Goal: Task Accomplishment & Management: Manage account settings

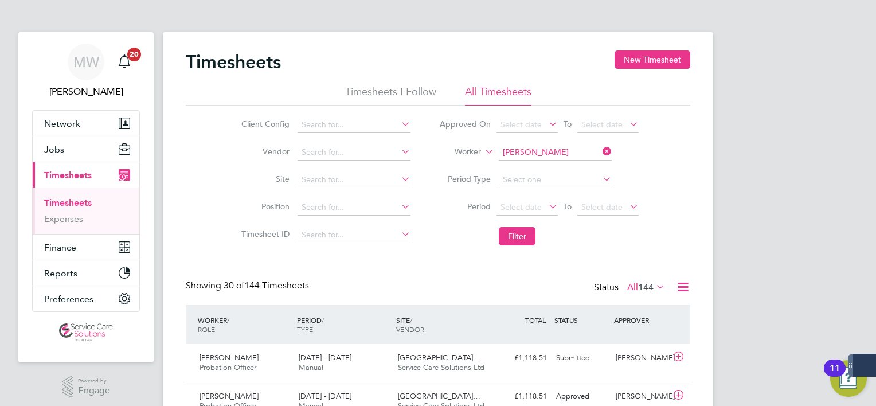
drag, startPoint x: 609, startPoint y: 147, endPoint x: 600, endPoint y: 153, distance: 11.1
click at [601, 147] on icon at bounding box center [601, 151] width 0 height 16
click at [528, 156] on input at bounding box center [555, 153] width 113 height 16
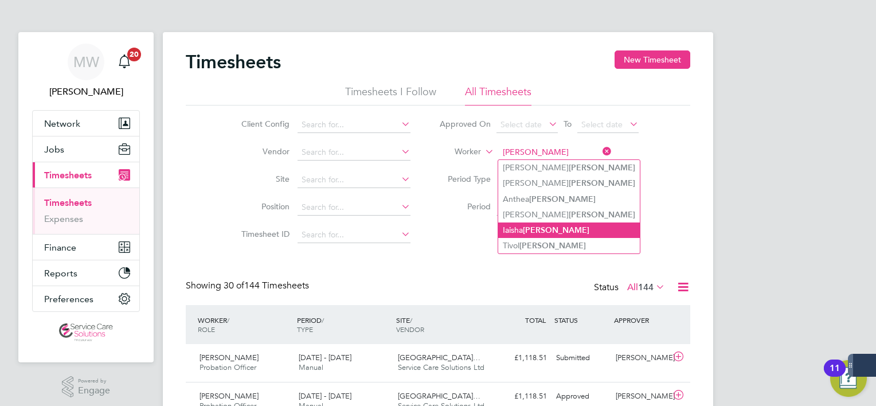
click at [545, 225] on li "[PERSON_NAME]" at bounding box center [569, 230] width 142 height 15
type input "[PERSON_NAME]"
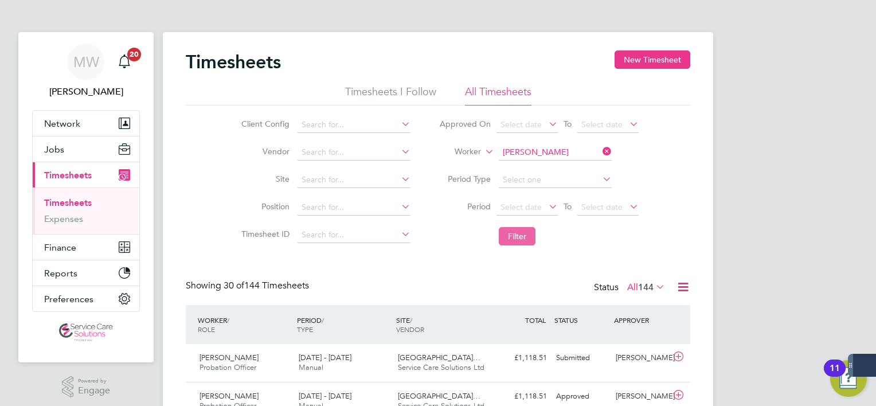
click at [532, 234] on button "Filter" at bounding box center [517, 236] width 37 height 18
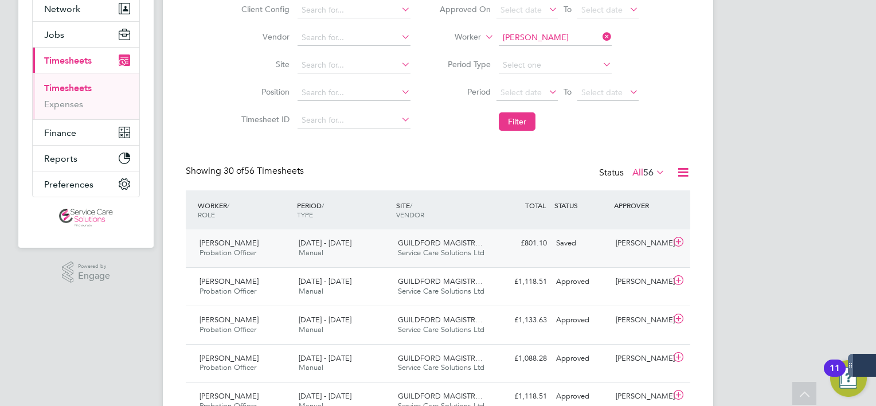
click at [365, 252] on div "[DATE] - [DATE] Manual" at bounding box center [343, 248] width 99 height 29
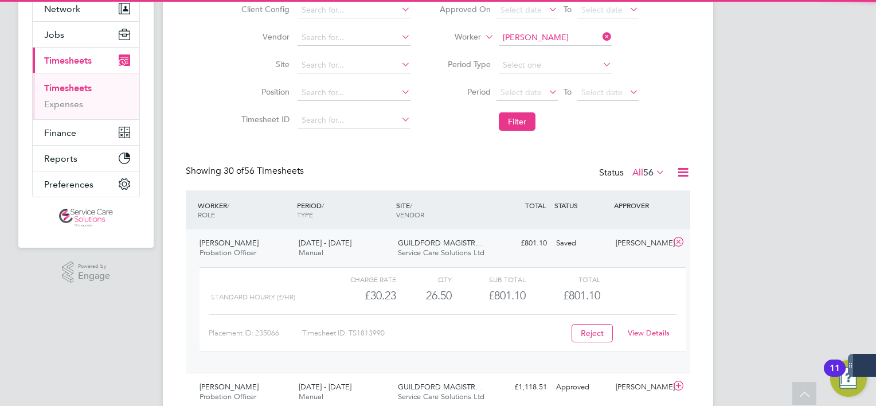
click at [367, 245] on div "[DATE] - [DATE] Manual" at bounding box center [343, 248] width 99 height 29
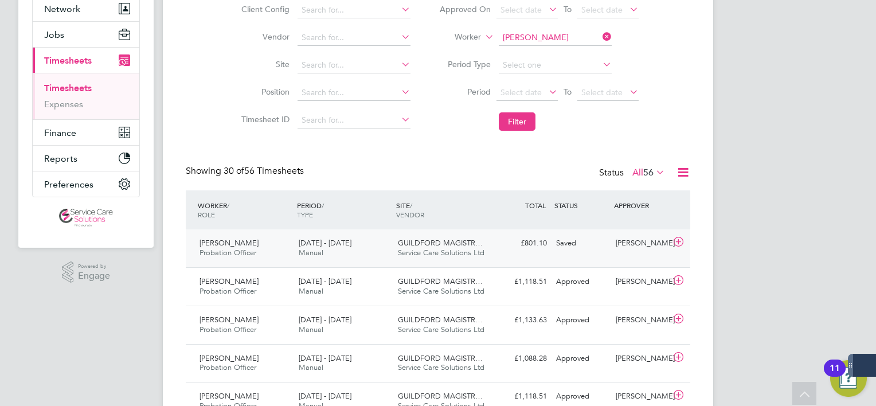
click at [391, 247] on div "[DATE] - [DATE] Manual" at bounding box center [343, 248] width 99 height 29
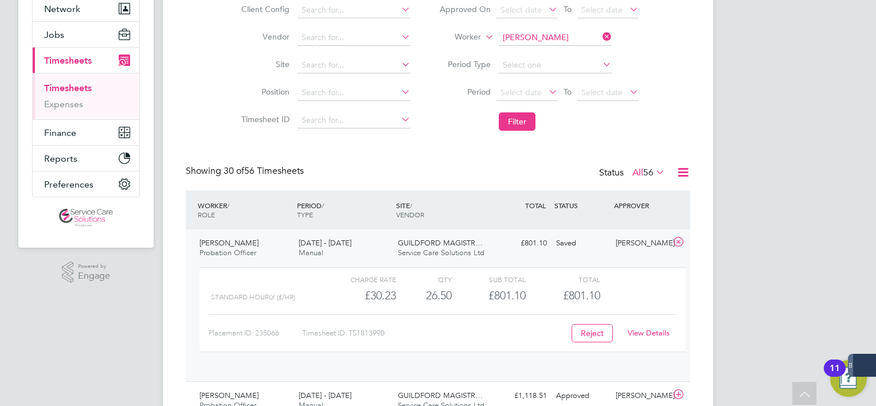
scroll to position [19, 111]
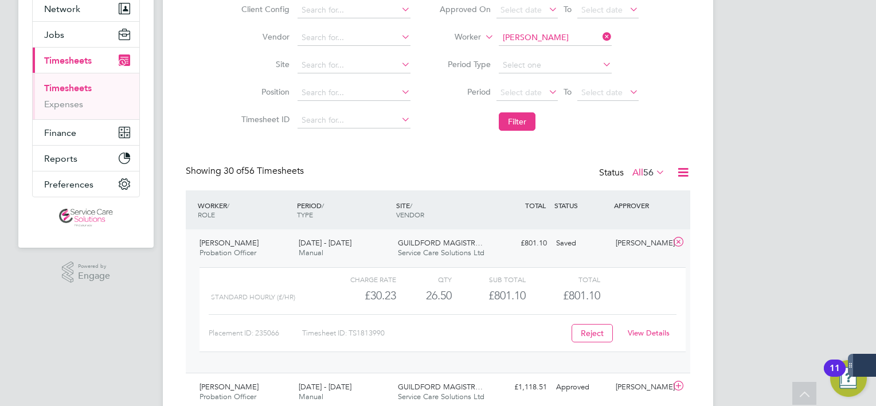
click at [391, 247] on div "[DATE] - [DATE] Manual" at bounding box center [343, 248] width 99 height 29
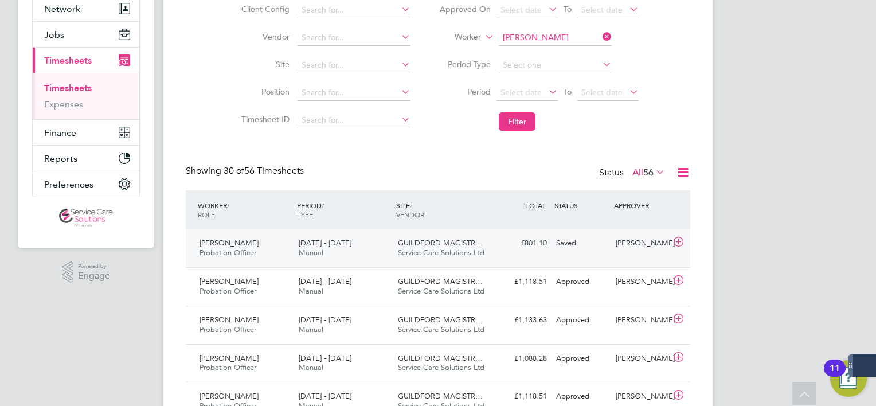
click at [391, 247] on div "[DATE] - [DATE] Manual" at bounding box center [343, 248] width 99 height 29
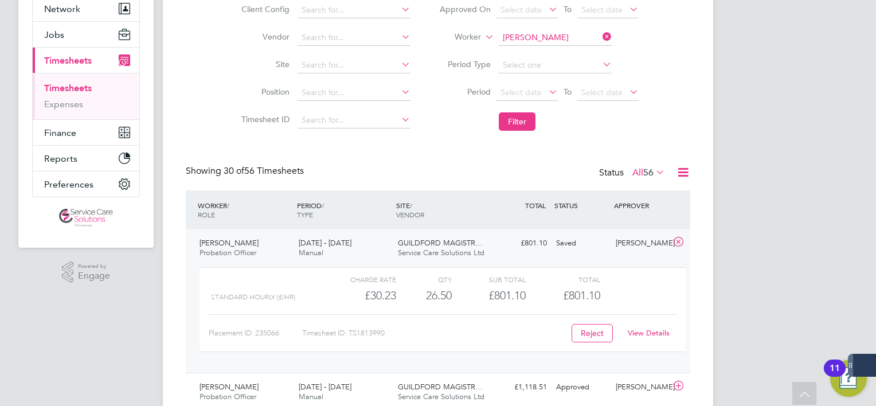
click at [648, 332] on link "View Details" at bounding box center [649, 333] width 42 height 10
click at [601, 35] on icon at bounding box center [601, 37] width 0 height 16
click at [546, 37] on input at bounding box center [555, 38] width 113 height 16
click at [540, 48] on li "[PERSON_NAME]" at bounding box center [555, 52] width 114 height 15
type input "[PERSON_NAME]"
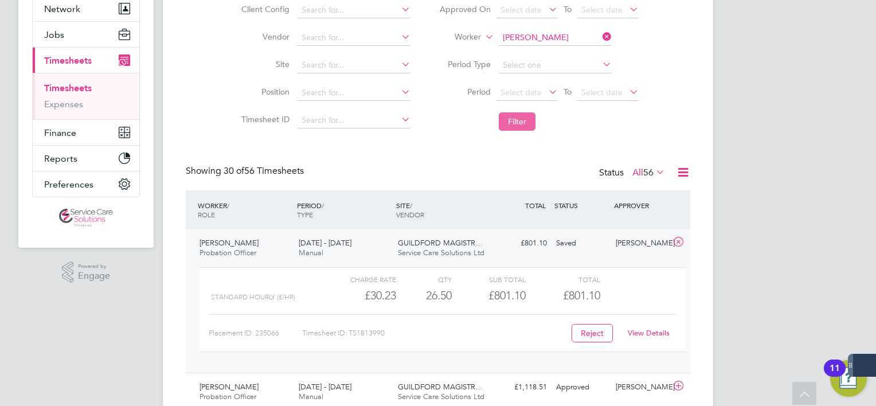
click at [519, 124] on button "Filter" at bounding box center [517, 121] width 37 height 18
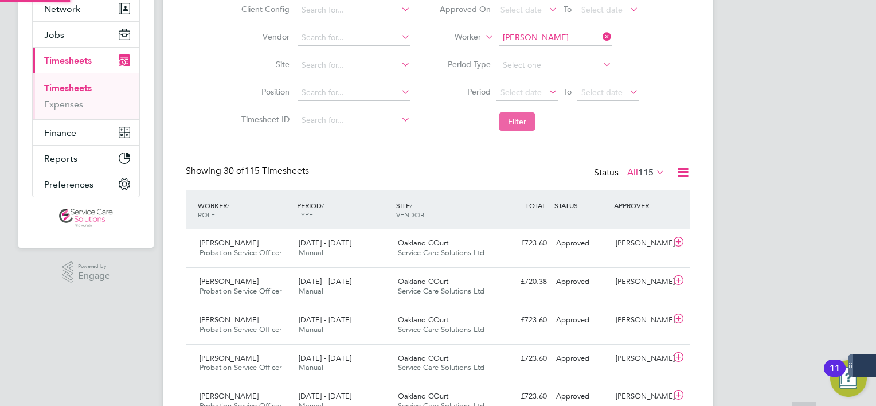
scroll to position [5, 6]
click at [446, 242] on span "Oakland COurt" at bounding box center [423, 243] width 50 height 10
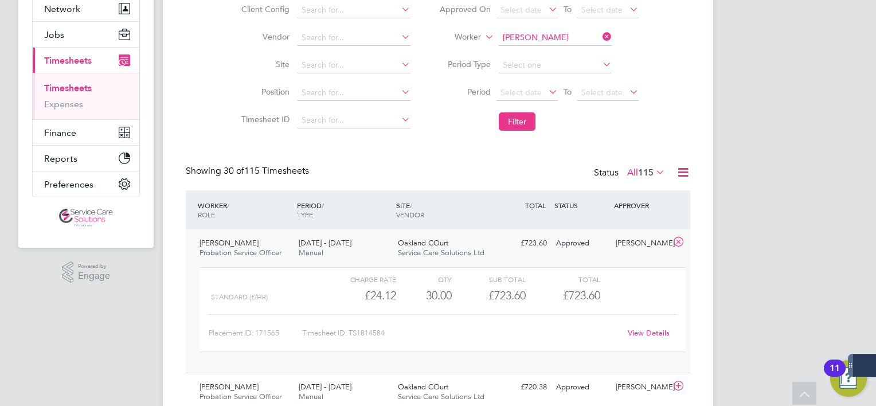
click at [658, 333] on link "View Details" at bounding box center [649, 333] width 42 height 10
click at [601, 38] on icon at bounding box center [601, 37] width 0 height 16
click at [536, 37] on input at bounding box center [555, 38] width 113 height 16
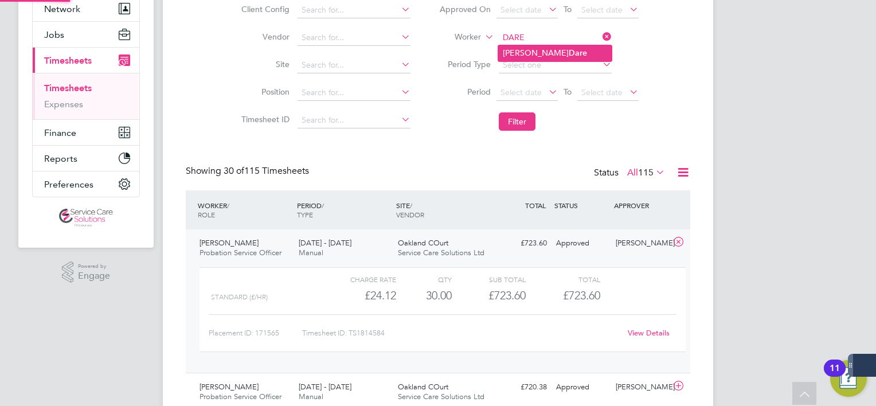
click at [530, 46] on li "[PERSON_NAME]" at bounding box center [555, 52] width 114 height 15
type input "[PERSON_NAME]"
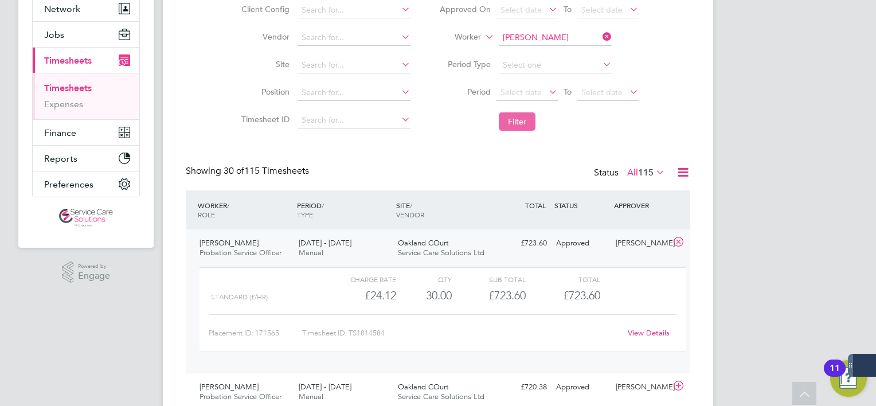
click at [504, 122] on button "Filter" at bounding box center [517, 121] width 37 height 18
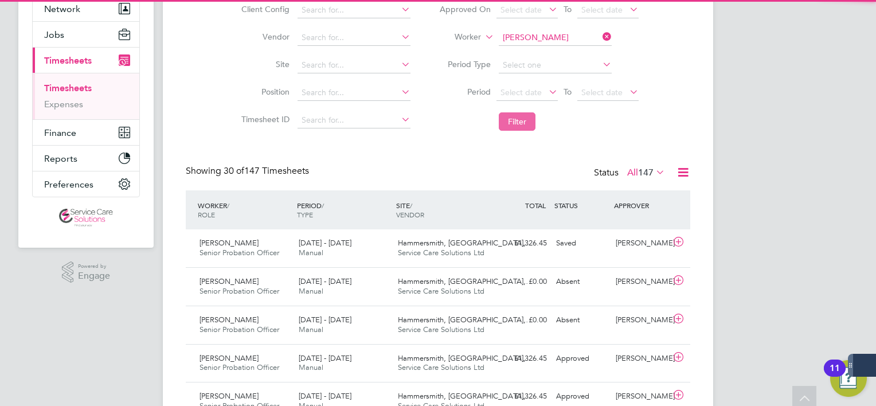
scroll to position [29, 100]
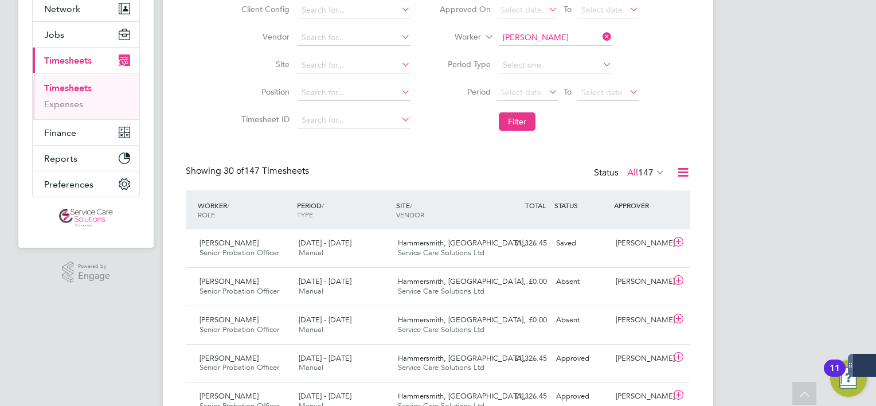
click at [601, 35] on icon at bounding box center [601, 37] width 0 height 16
click at [533, 36] on input at bounding box center [555, 38] width 113 height 16
click at [569, 48] on b "[PERSON_NAME]" at bounding box center [602, 53] width 67 height 10
type input "[PERSON_NAME]"
click at [522, 127] on button "Filter" at bounding box center [517, 121] width 37 height 18
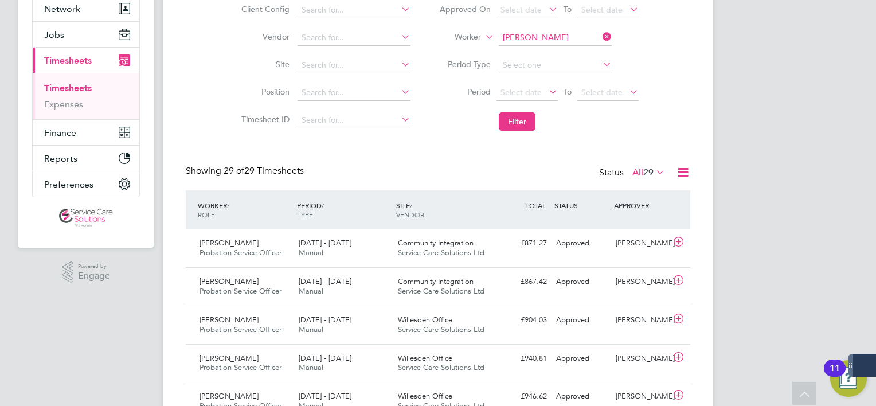
click at [601, 35] on icon at bounding box center [601, 37] width 0 height 16
click at [574, 37] on input at bounding box center [555, 38] width 113 height 16
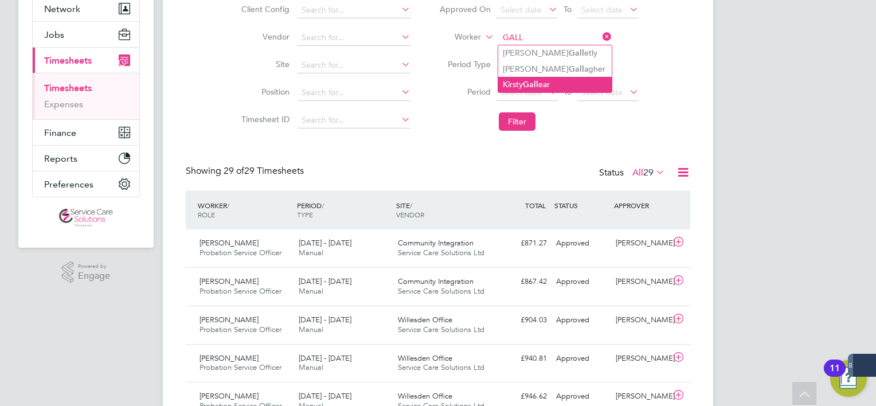
click at [550, 81] on li "[PERSON_NAME] ear" at bounding box center [555, 84] width 114 height 15
type input "[PERSON_NAME]"
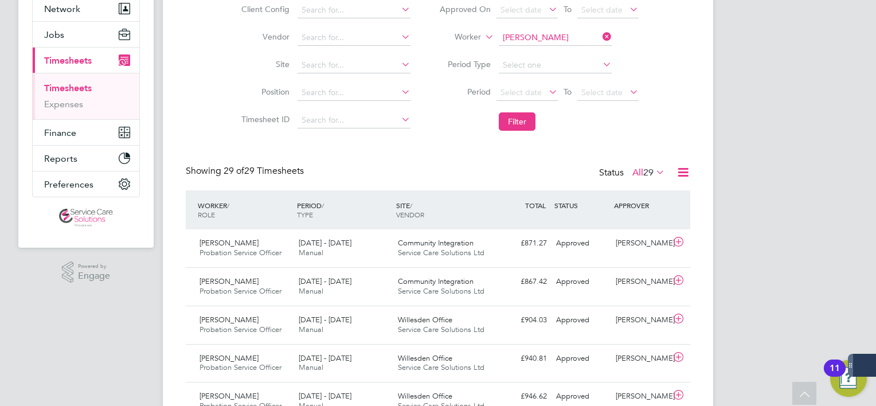
click at [532, 132] on li "Filter" at bounding box center [539, 122] width 228 height 30
click at [531, 127] on button "Filter" at bounding box center [517, 121] width 37 height 18
click at [601, 33] on icon at bounding box center [601, 37] width 0 height 16
click at [571, 39] on input at bounding box center [555, 38] width 113 height 16
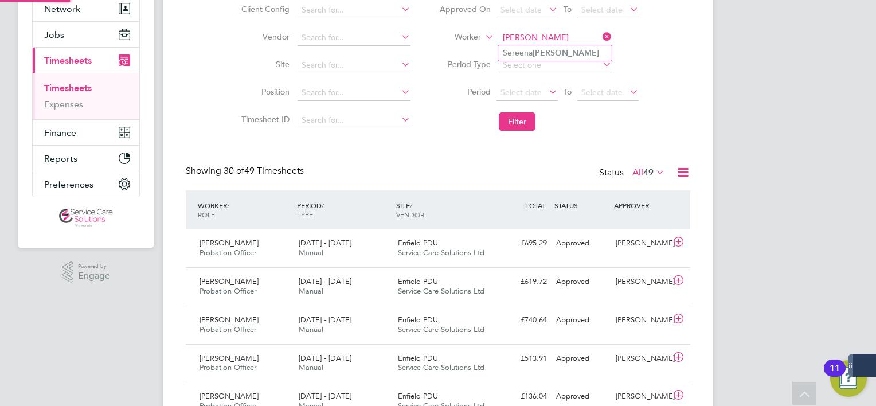
click at [562, 55] on li "[PERSON_NAME] [PERSON_NAME]" at bounding box center [555, 52] width 114 height 15
type input "[PERSON_NAME] [PERSON_NAME]"
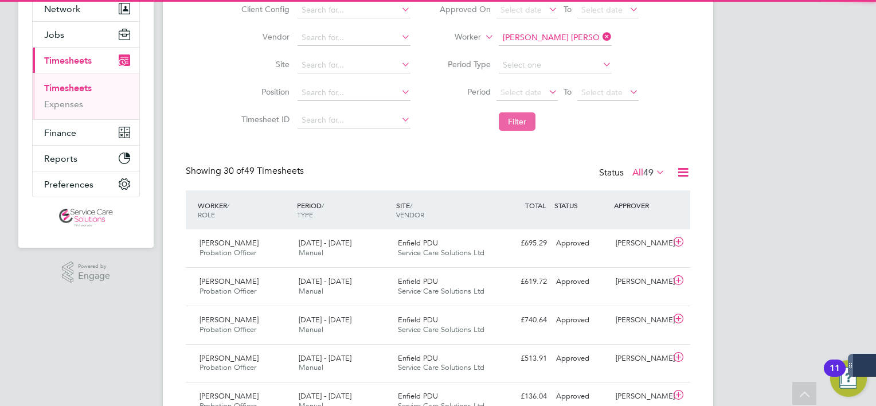
click at [507, 125] on button "Filter" at bounding box center [517, 121] width 37 height 18
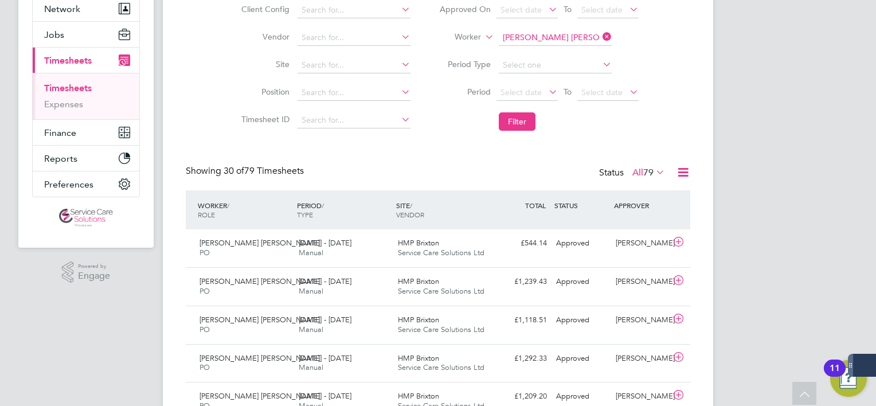
click at [601, 35] on icon at bounding box center [601, 37] width 0 height 16
click at [541, 37] on input at bounding box center [555, 38] width 113 height 16
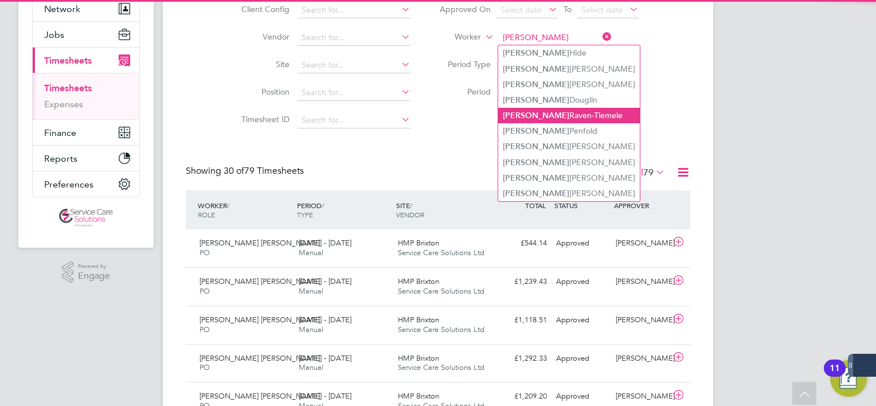
click at [551, 122] on li "[PERSON_NAME]" at bounding box center [569, 115] width 142 height 15
type input "[PERSON_NAME]"
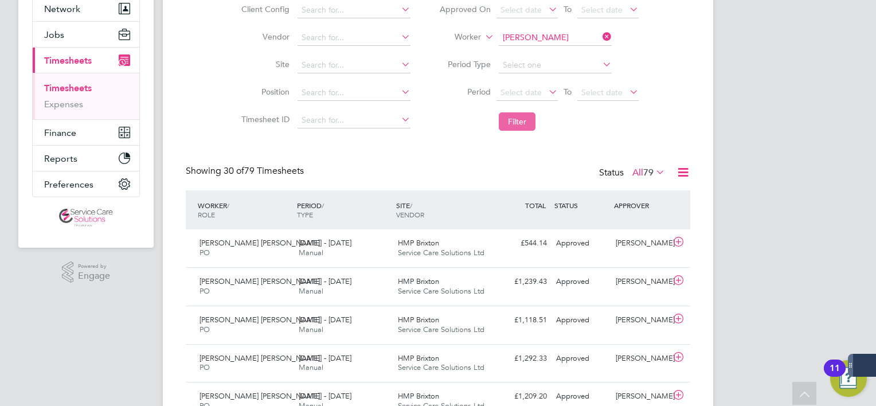
click at [514, 116] on button "Filter" at bounding box center [517, 121] width 37 height 18
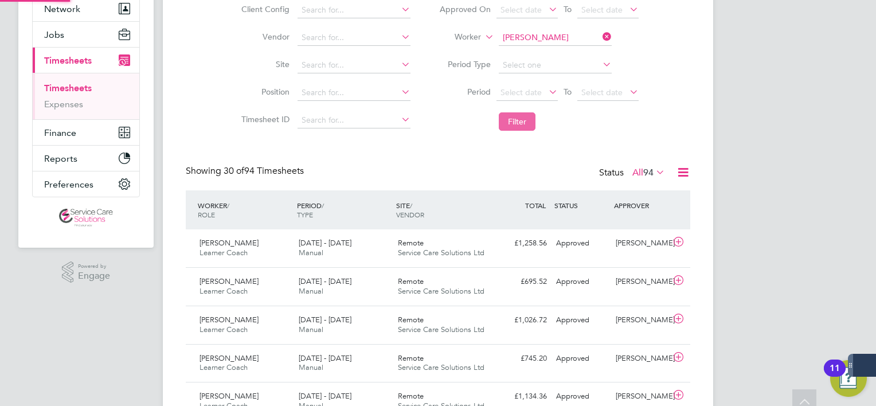
scroll to position [5, 6]
click at [601, 39] on icon at bounding box center [601, 37] width 0 height 16
click at [562, 39] on input at bounding box center [555, 38] width 113 height 16
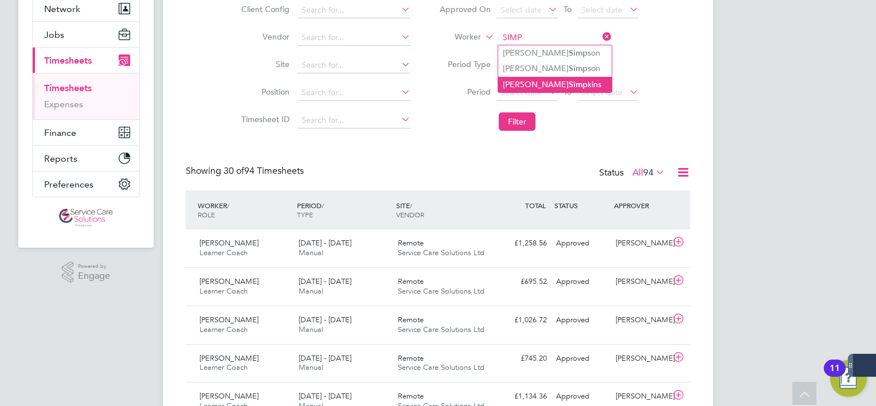
click at [563, 80] on li "[PERSON_NAME] kins" at bounding box center [555, 84] width 114 height 15
type input "[PERSON_NAME]"
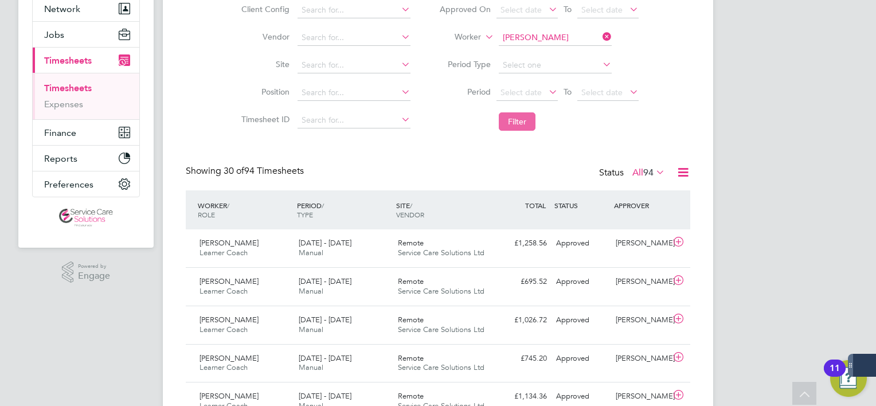
click at [517, 123] on button "Filter" at bounding box center [517, 121] width 37 height 18
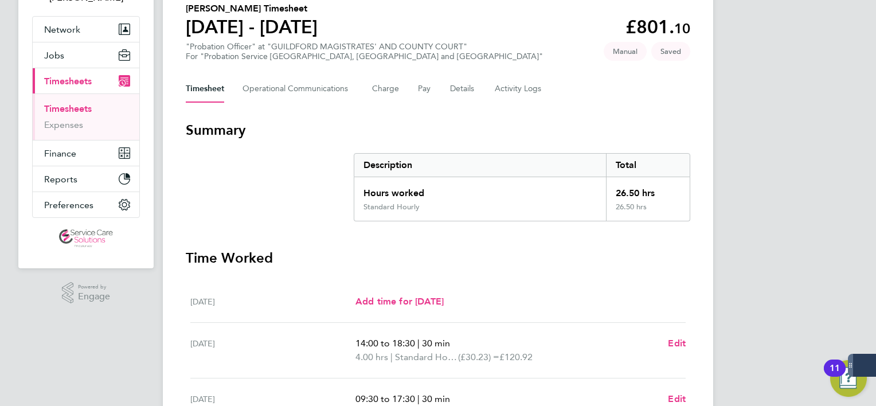
scroll to position [302, 0]
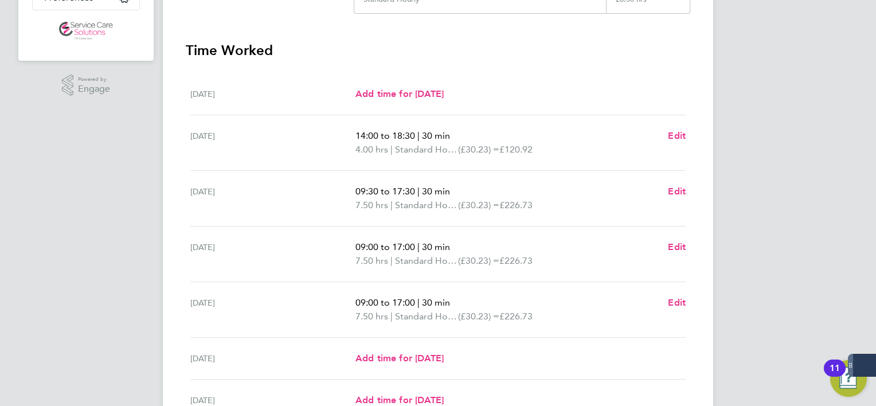
drag, startPoint x: 346, startPoint y: 206, endPoint x: 386, endPoint y: 205, distance: 39.6
click at [386, 205] on div "[DATE] 09:30 to 17:30 | 30 min 7.50 hrs | Standard Hourly (£30.23) = £226.73 Ed…" at bounding box center [438, 199] width 496 height 56
click at [386, 205] on span "7.50 hrs" at bounding box center [372, 205] width 33 height 11
click at [387, 205] on span "7.50 hrs" at bounding box center [372, 205] width 33 height 11
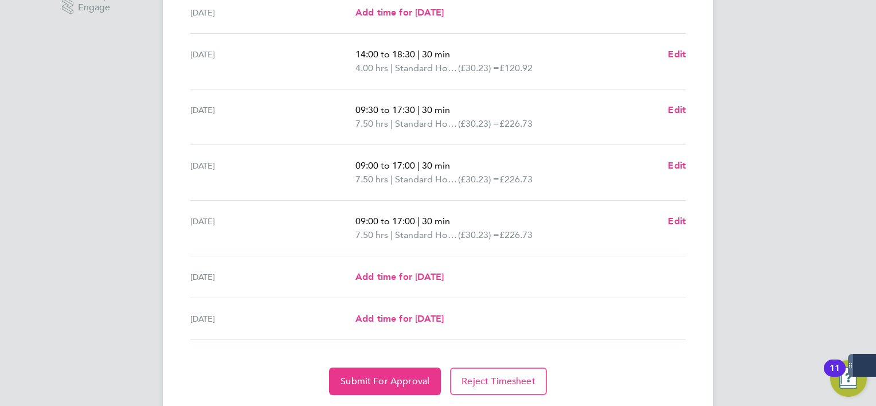
scroll to position [416, 0]
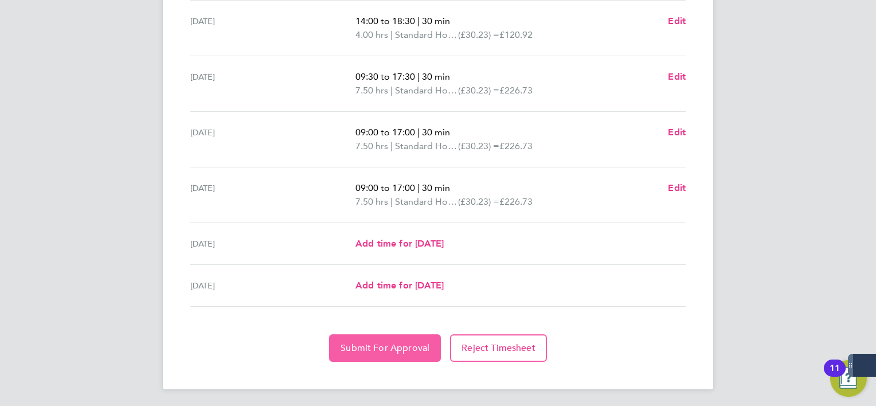
click at [386, 350] on span "Submit For Approval" at bounding box center [385, 347] width 89 height 11
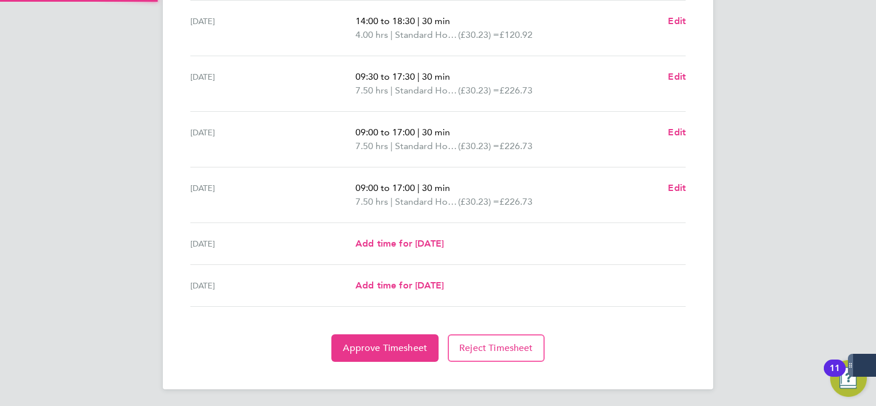
scroll to position [130, 0]
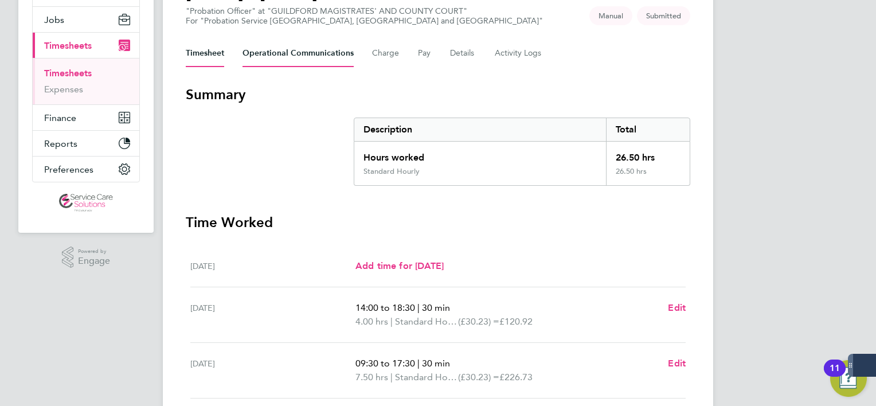
drag, startPoint x: 263, startPoint y: 52, endPoint x: 260, endPoint y: 71, distance: 19.2
click at [264, 64] on Communications-tab "Operational Communications" at bounding box center [298, 54] width 111 height 28
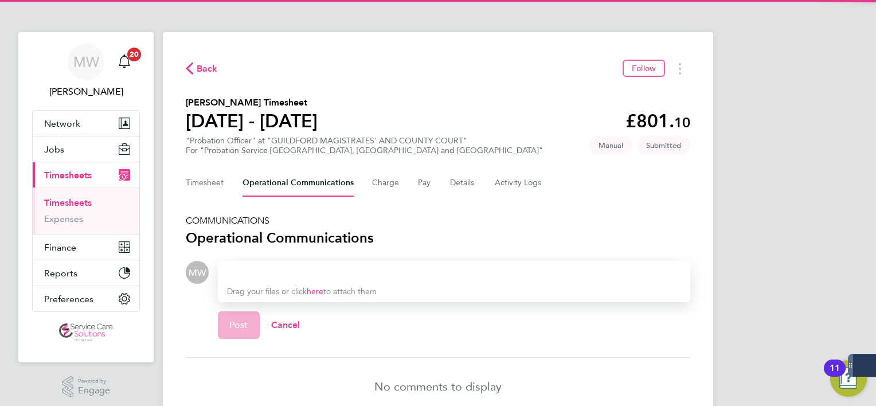
click at [274, 271] on div at bounding box center [454, 273] width 454 height 14
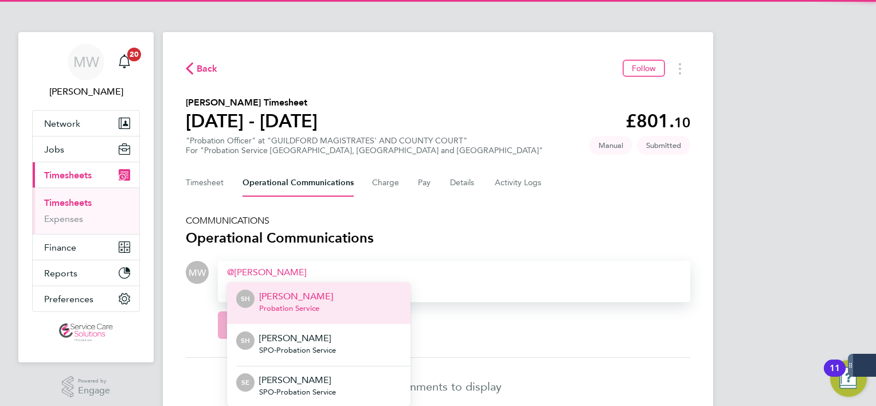
click at [282, 293] on p "[PERSON_NAME]" at bounding box center [296, 297] width 74 height 14
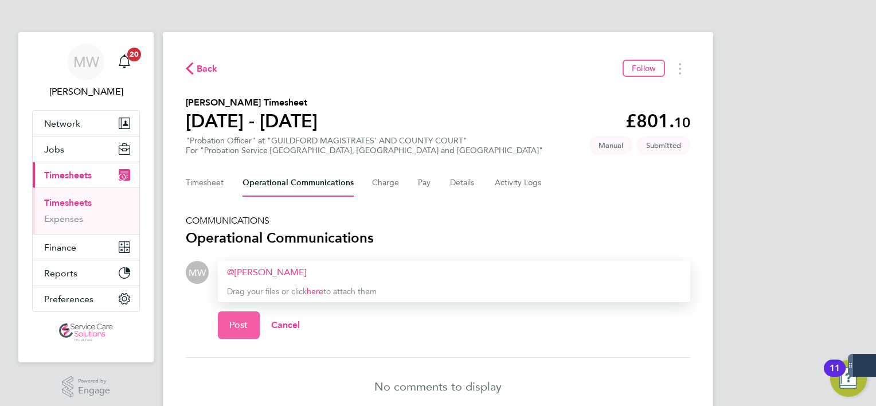
click at [254, 311] on button "Post" at bounding box center [239, 325] width 42 height 28
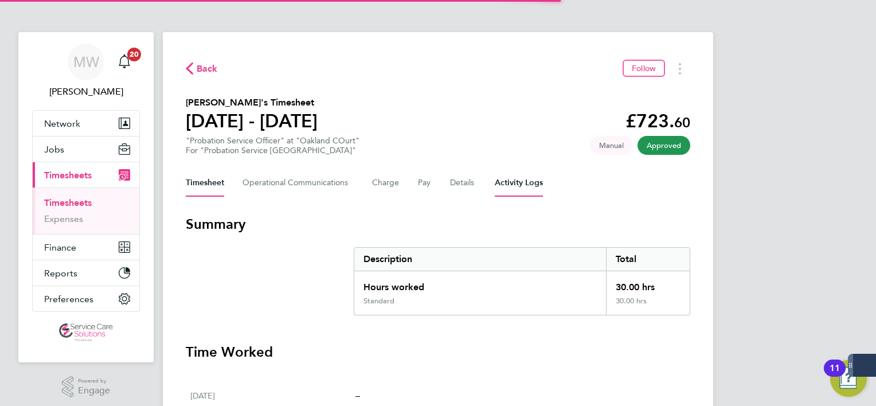
click at [519, 192] on Logs-tab "Activity Logs" at bounding box center [519, 183] width 48 height 28
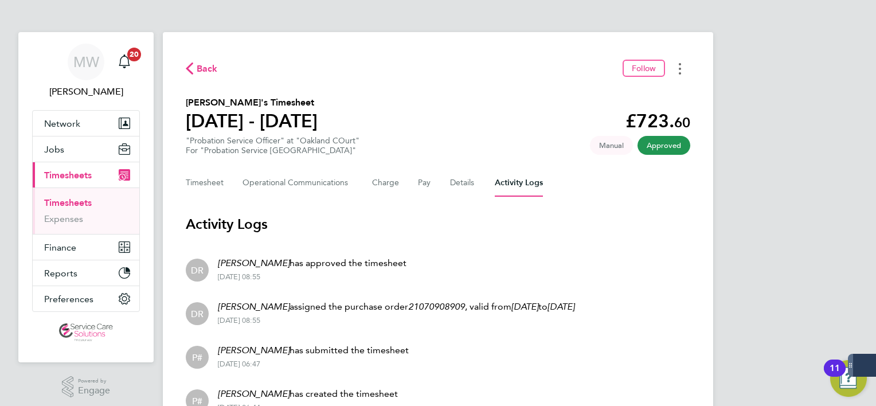
click at [684, 67] on button "Timesheets Menu" at bounding box center [680, 69] width 21 height 18
click at [609, 101] on link "Download timesheet" at bounding box center [622, 94] width 138 height 23
